Goal: Check status

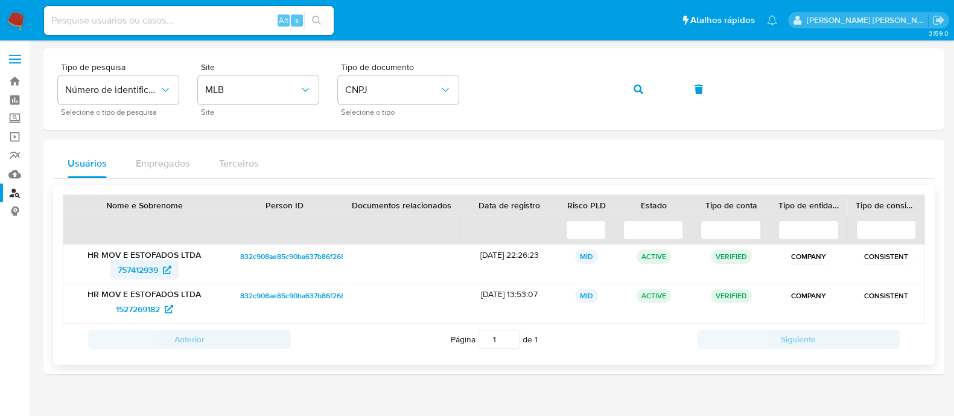
click at [169, 266] on icon at bounding box center [167, 270] width 8 height 8
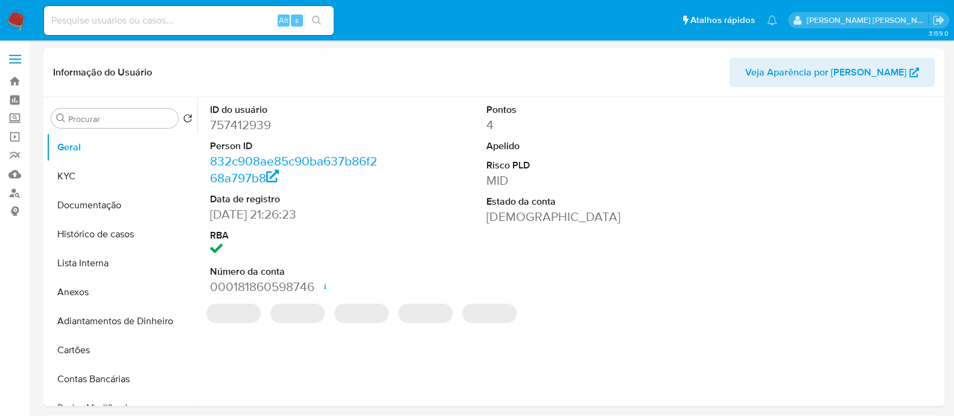
select select "10"
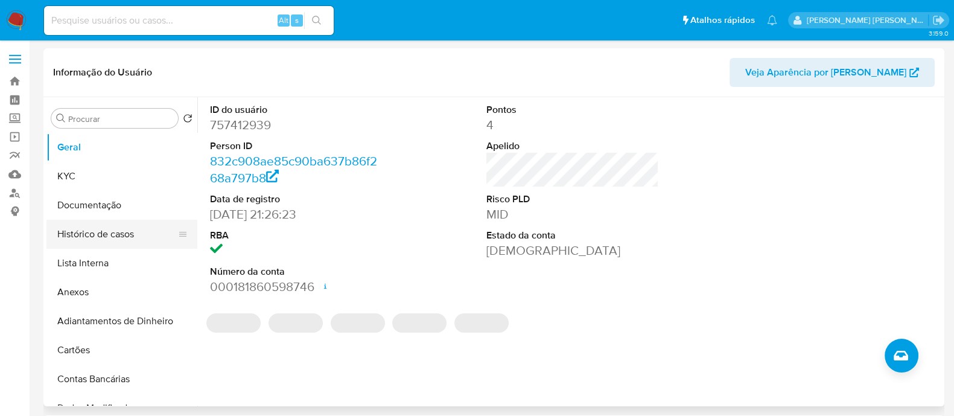
click at [122, 227] on button "Histórico de casos" at bounding box center [116, 234] width 141 height 29
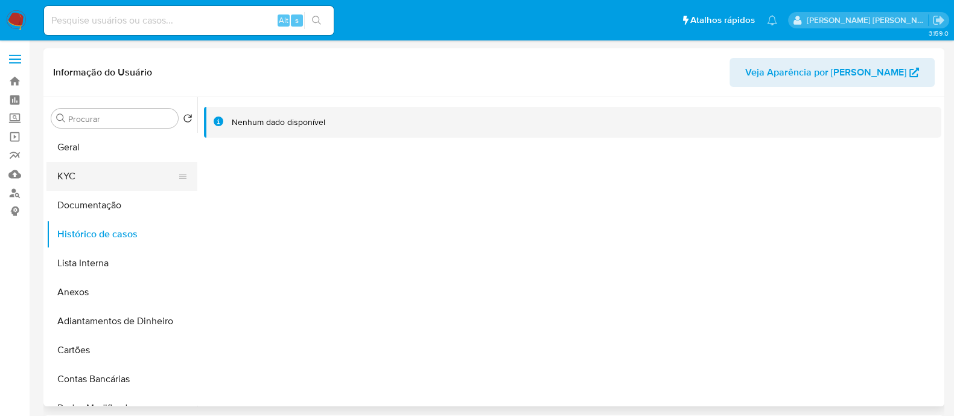
click at [125, 182] on button "KYC" at bounding box center [116, 176] width 141 height 29
